Goal: Find specific page/section: Find specific page/section

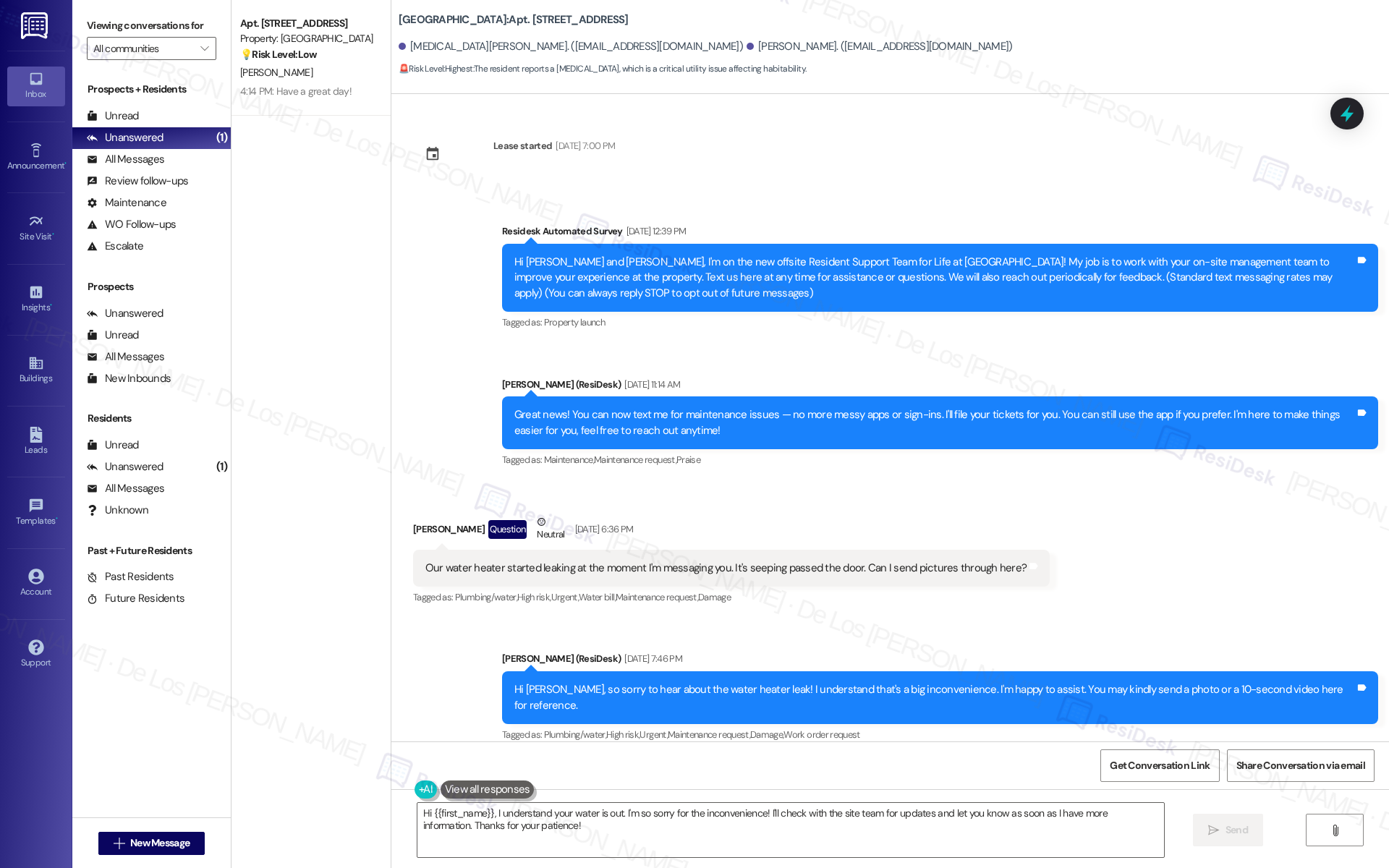
scroll to position [14287, 0]
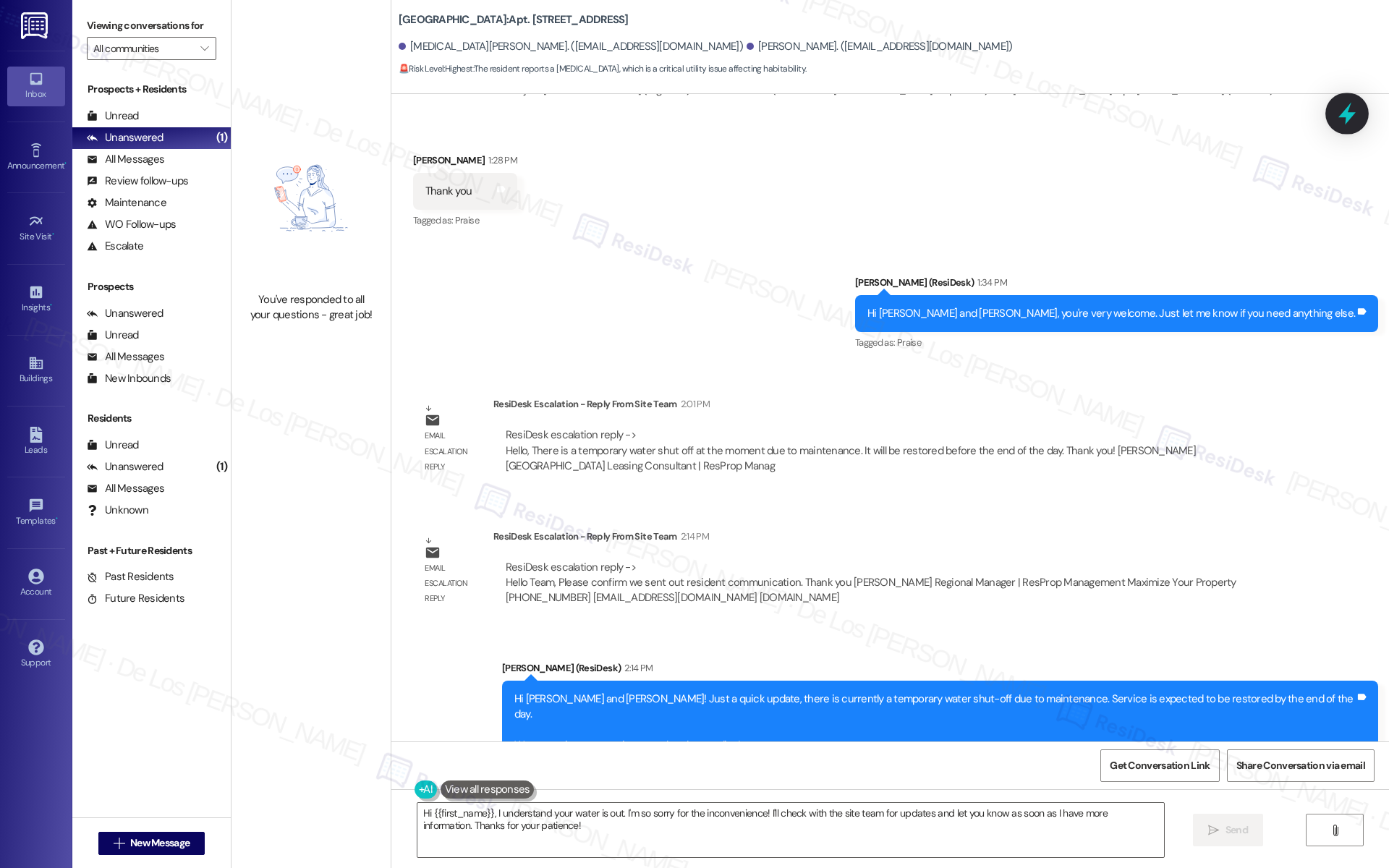
click at [1343, 111] on icon at bounding box center [1346, 113] width 24 height 24
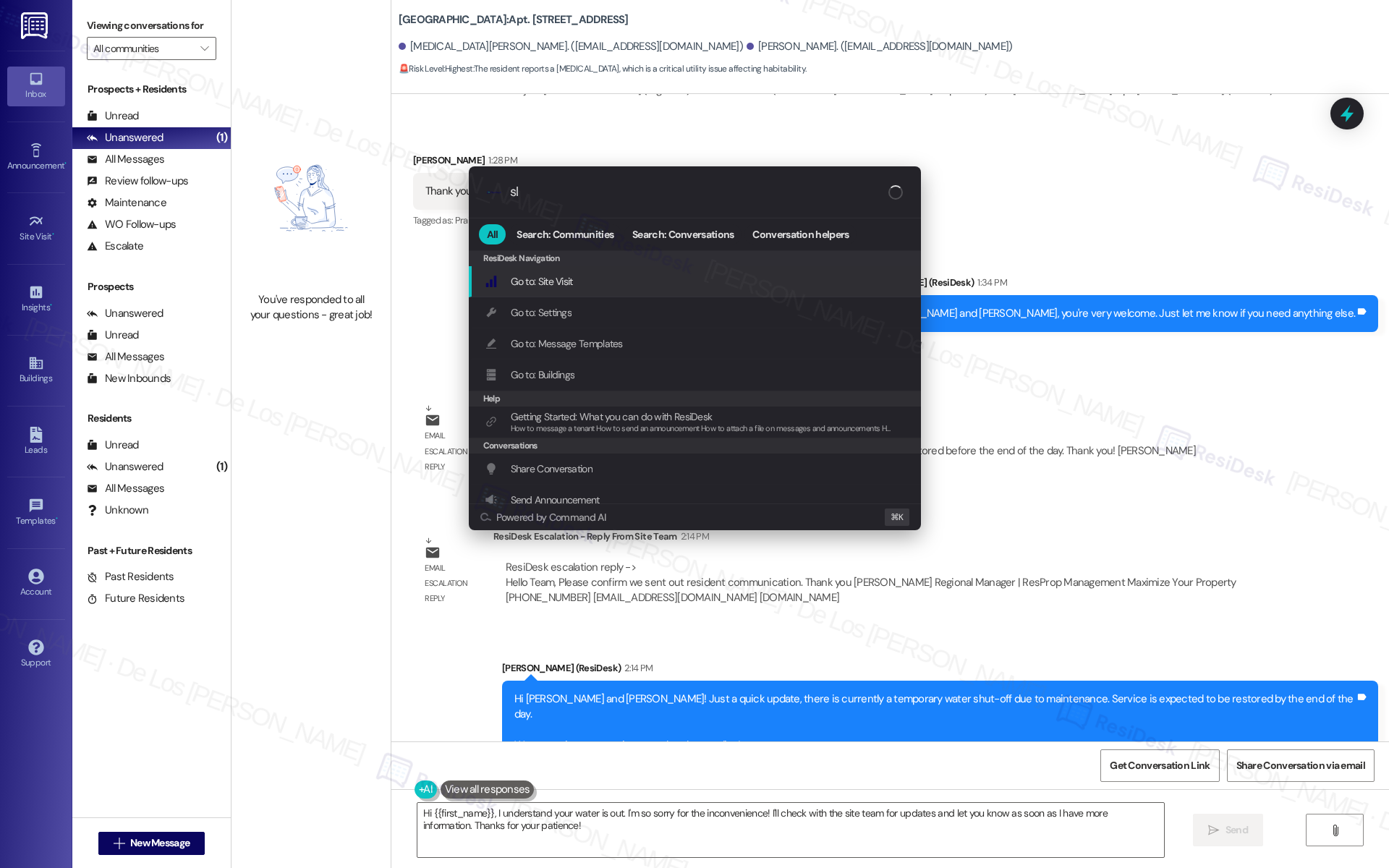
type input "sla"
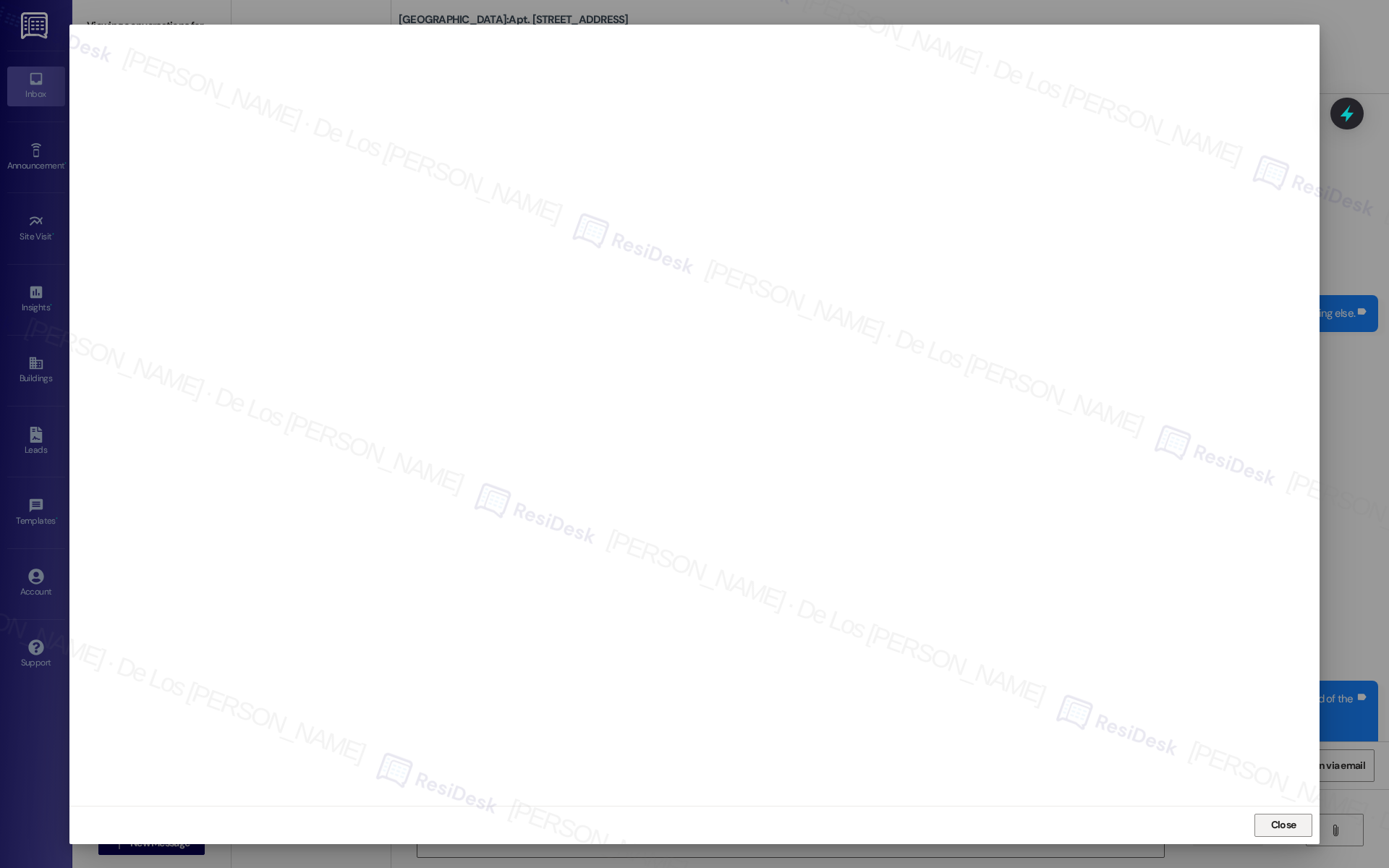
click at [1266, 817] on button "Close" at bounding box center [1283, 825] width 58 height 23
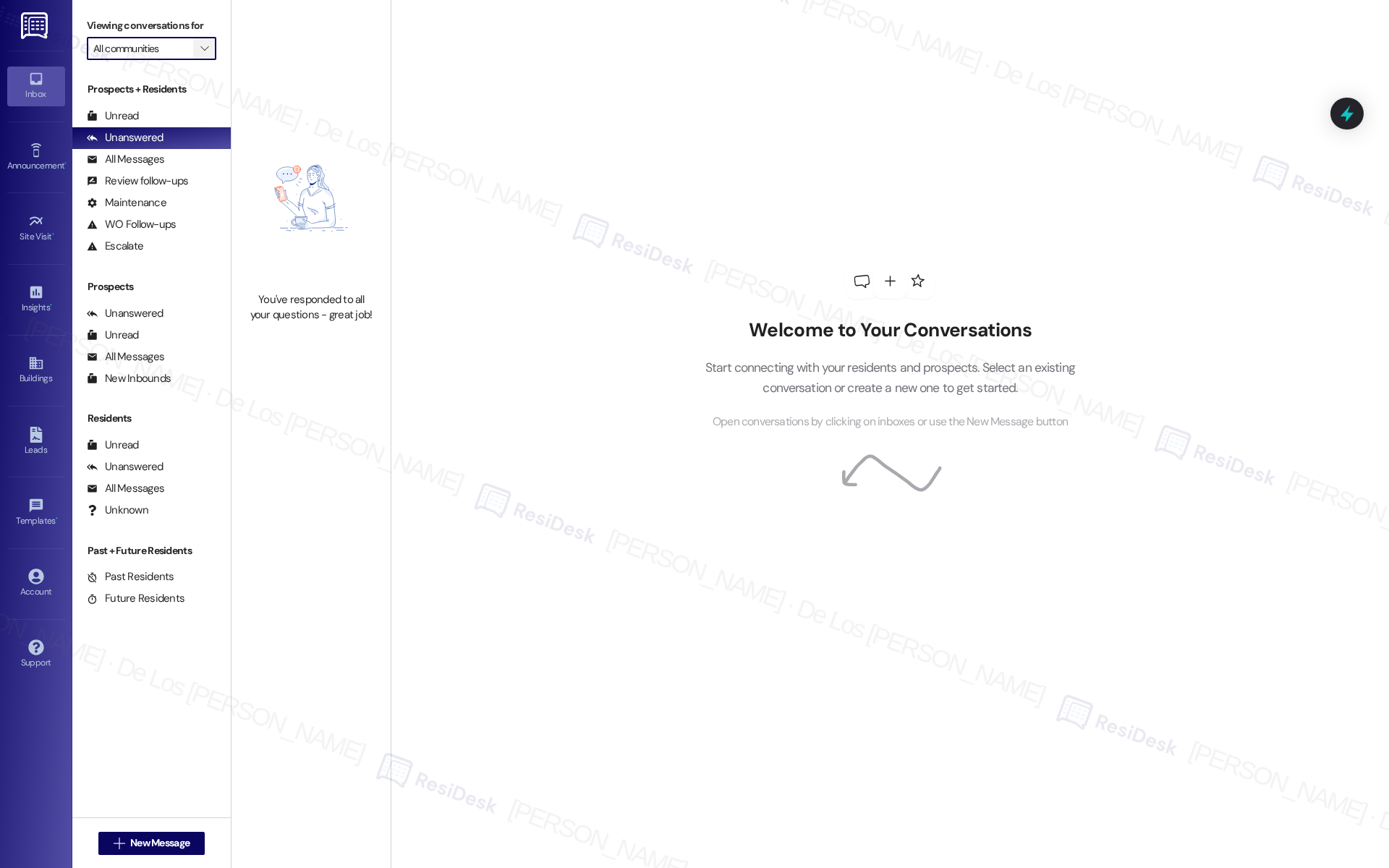
click at [201, 47] on icon "" at bounding box center [204, 48] width 8 height 12
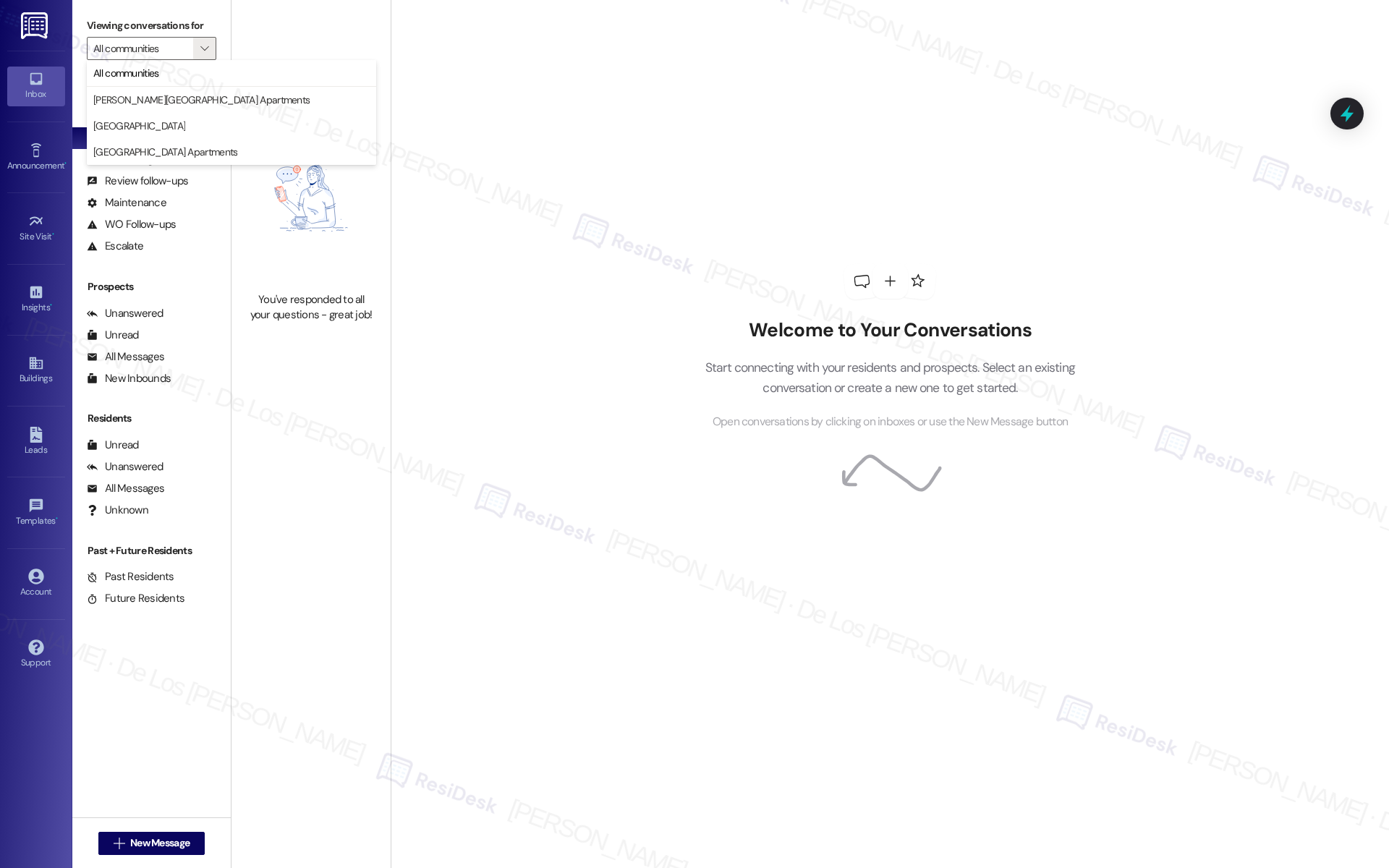
click at [592, 175] on div "Welcome to Your Conversations Start connecting with your residents and prospect…" at bounding box center [889, 434] width 999 height 868
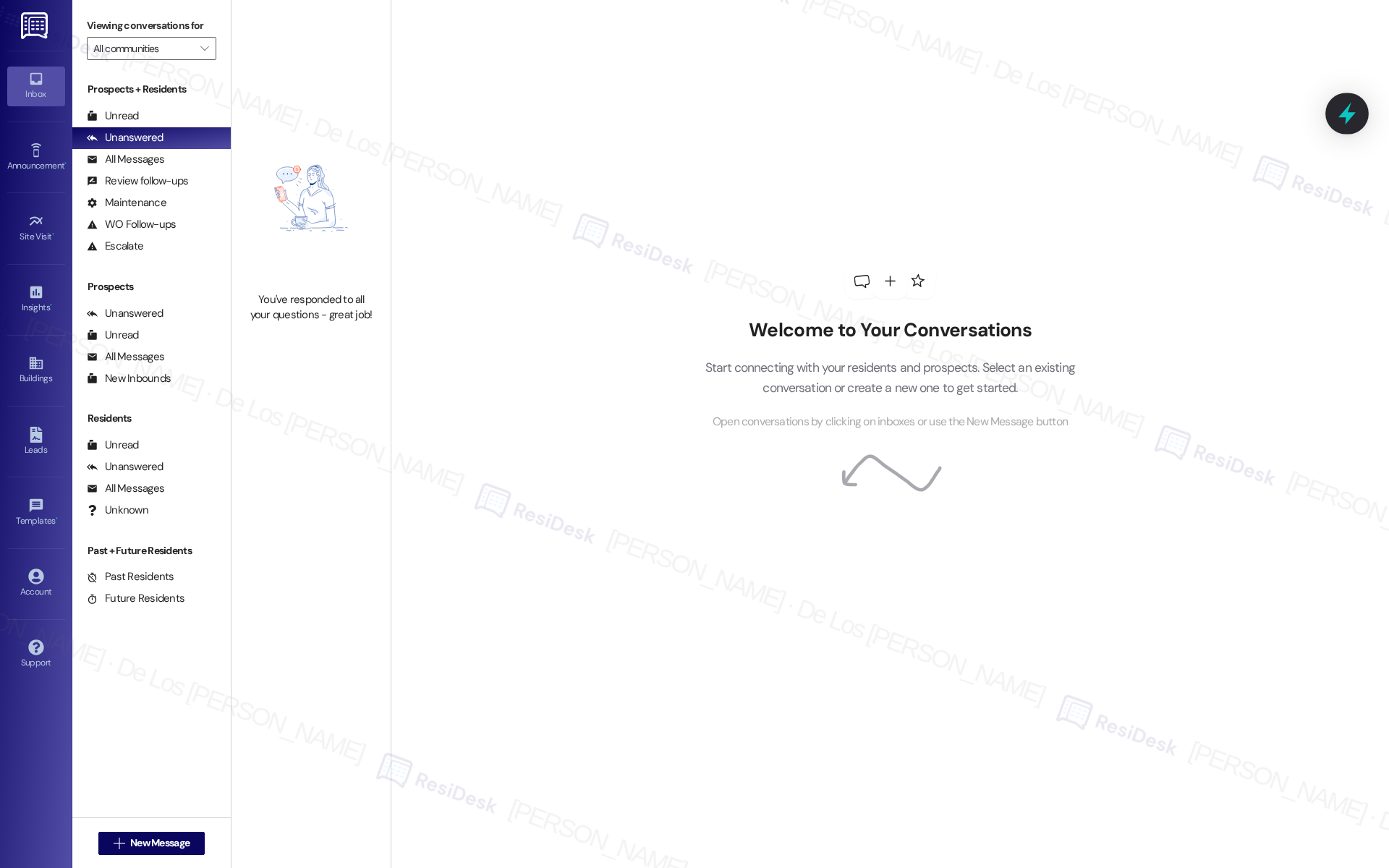
click at [1347, 118] on icon at bounding box center [1346, 113] width 17 height 22
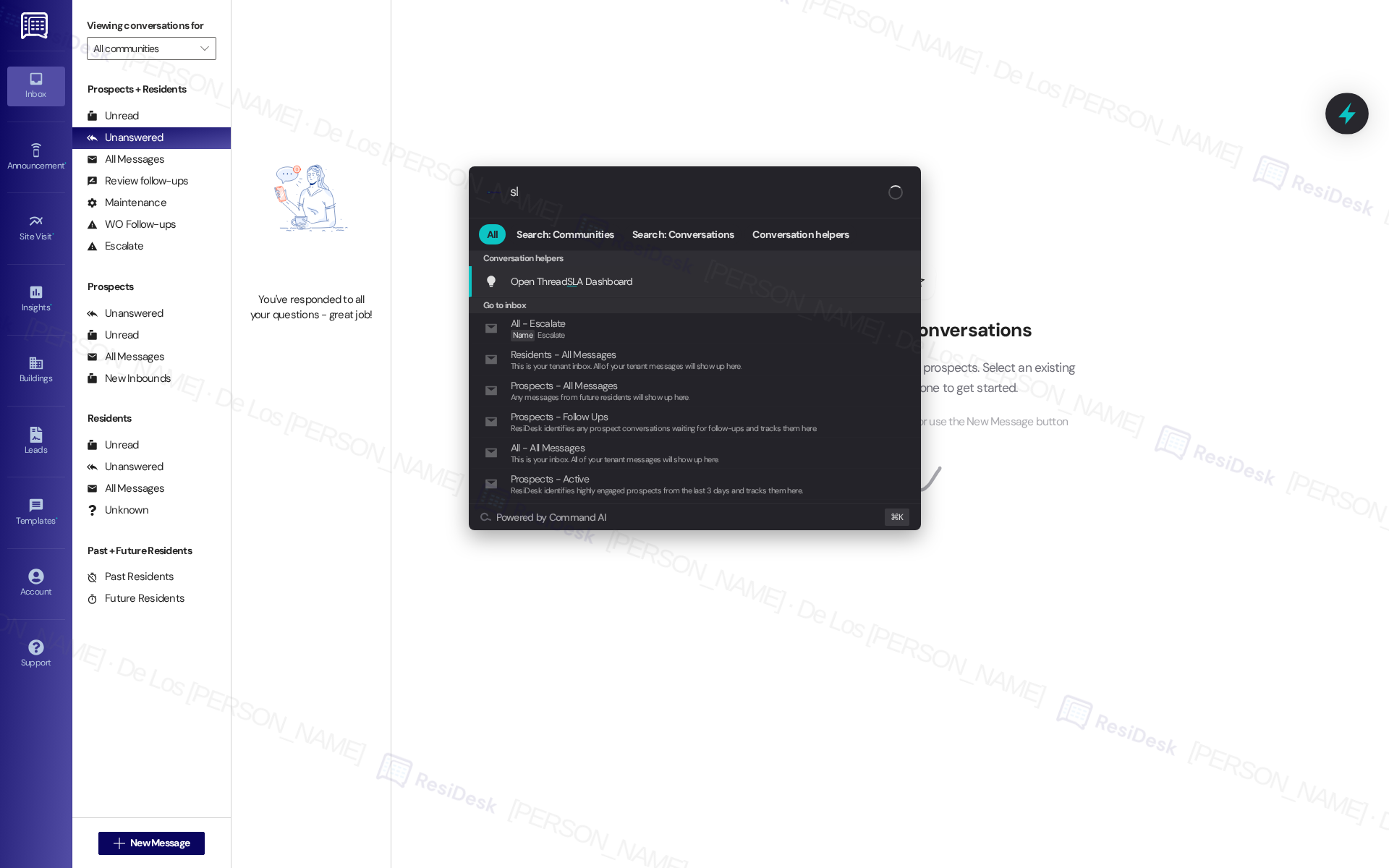
type input "sla"
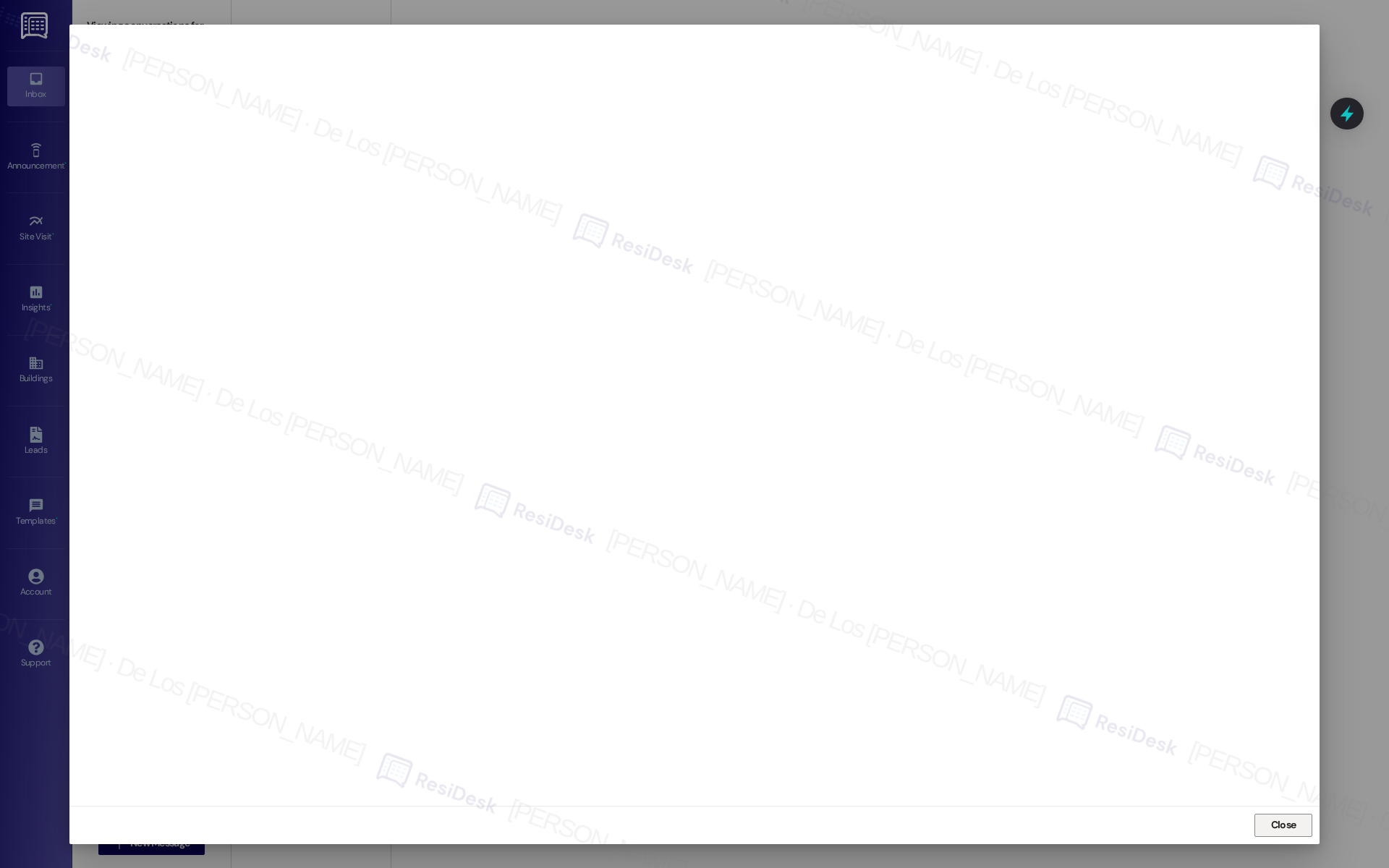
click at [1292, 825] on span "Close" at bounding box center [1283, 825] width 25 height 16
